Goal: Task Accomplishment & Management: Use online tool/utility

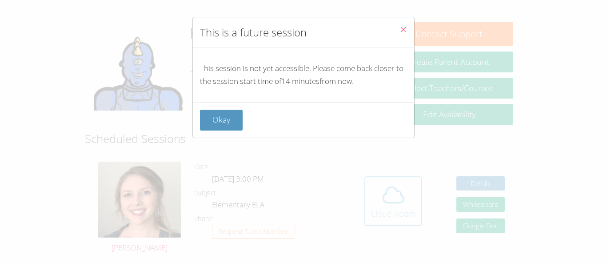
scroll to position [122, 0]
click at [225, 123] on button "Okay" at bounding box center [221, 120] width 43 height 21
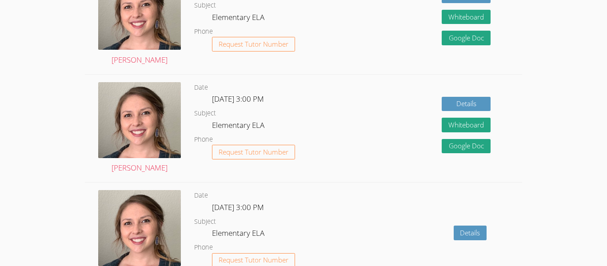
scroll to position [530, 0]
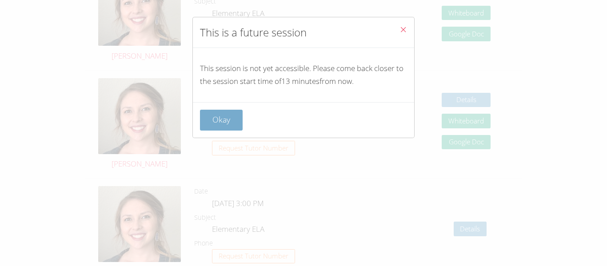
click at [227, 126] on button "Okay" at bounding box center [221, 120] width 43 height 21
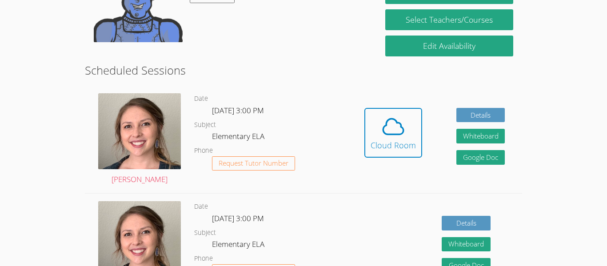
click at [364, 108] on button "Cloud Room" at bounding box center [393, 133] width 58 height 50
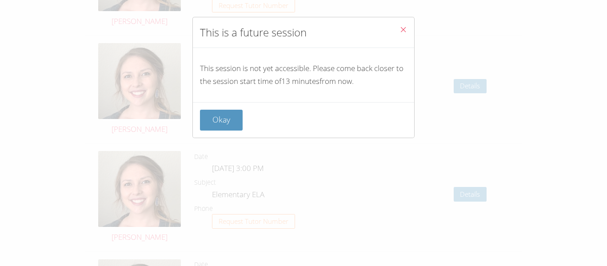
scroll to position [1247, 0]
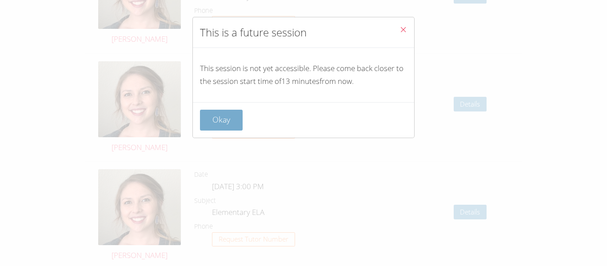
click at [224, 127] on button "Okay" at bounding box center [221, 120] width 43 height 21
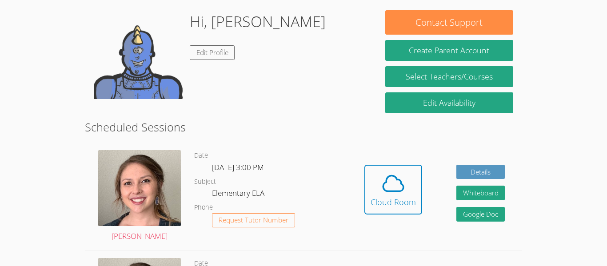
scroll to position [133, 0]
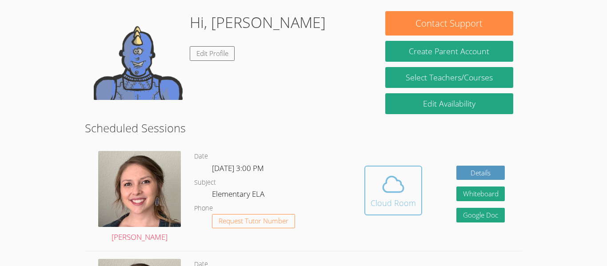
click at [407, 190] on span at bounding box center [393, 184] width 45 height 25
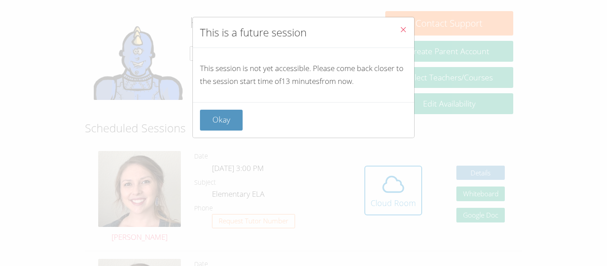
click at [507, 40] on div "This is a future session This session is not yet accessible. Please come back c…" at bounding box center [303, 133] width 607 height 266
click at [228, 127] on button "Okay" at bounding box center [221, 120] width 43 height 21
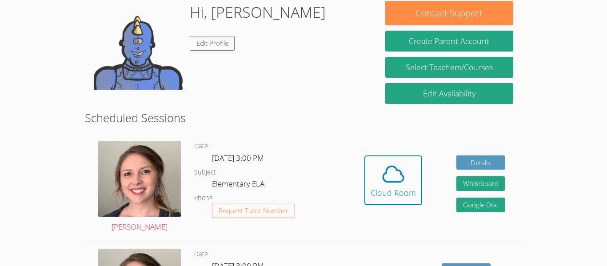
scroll to position [143, 0]
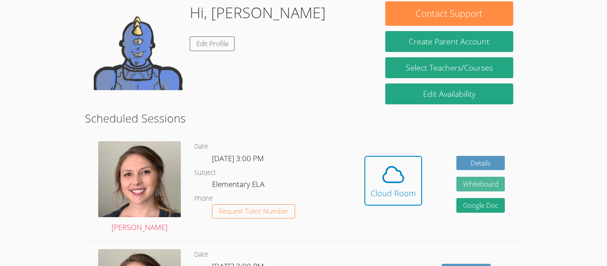
click at [502, 184] on button "Whiteboard" at bounding box center [480, 184] width 49 height 15
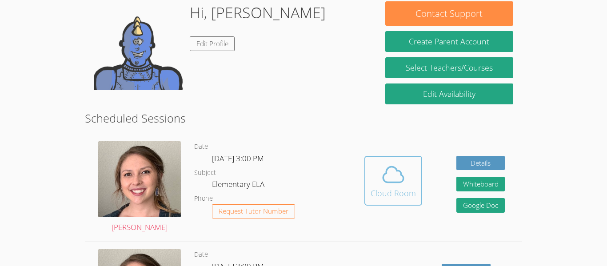
click at [378, 192] on div "Cloud Room" at bounding box center [393, 193] width 45 height 12
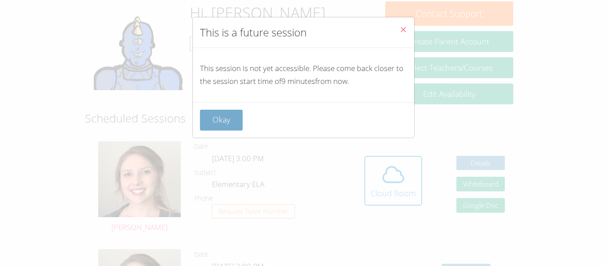
click at [236, 126] on button "Okay" at bounding box center [221, 120] width 43 height 21
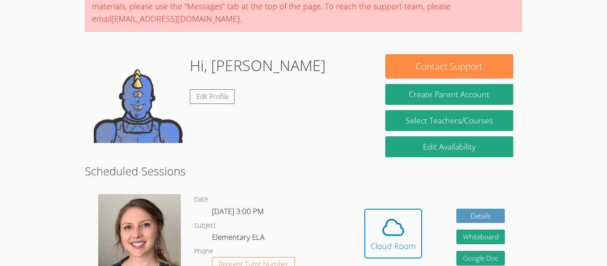
scroll to position [89, 0]
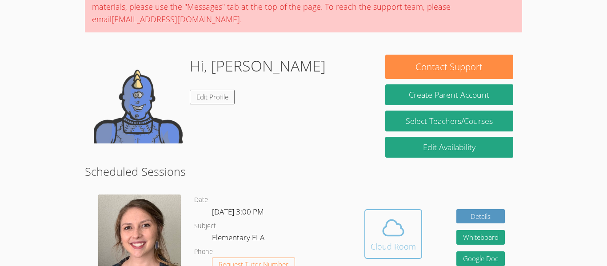
click at [367, 258] on button "Cloud Room" at bounding box center [393, 234] width 58 height 50
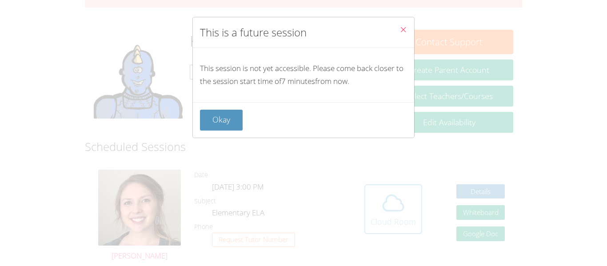
scroll to position [115, 0]
click at [225, 123] on button "Okay" at bounding box center [221, 120] width 43 height 21
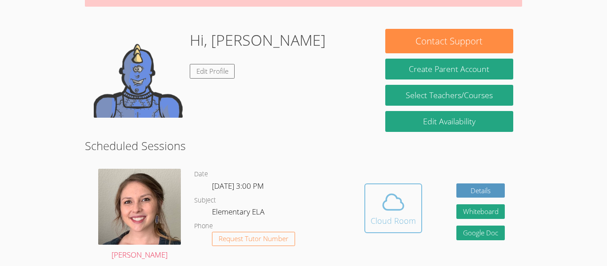
click at [397, 202] on icon at bounding box center [393, 202] width 25 height 25
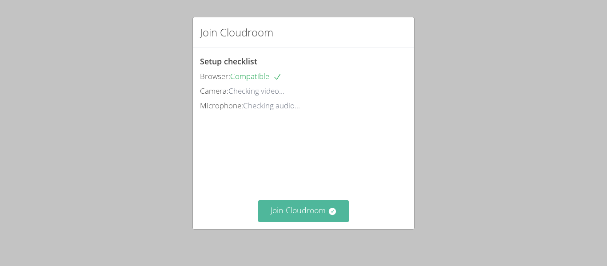
click at [295, 214] on button "Join Cloudroom" at bounding box center [303, 211] width 91 height 22
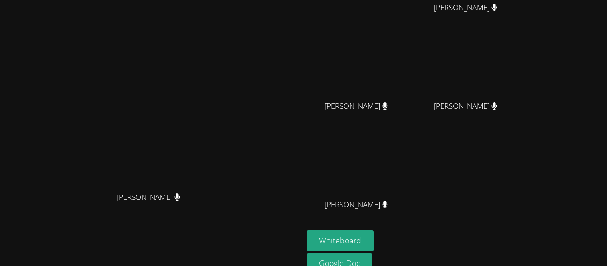
scroll to position [108, 0]
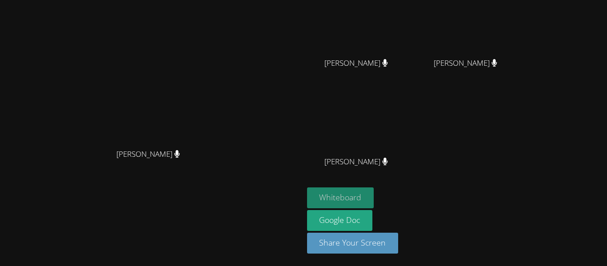
click at [374, 202] on button "Whiteboard" at bounding box center [340, 198] width 67 height 21
